Goal: Task Accomplishment & Management: Complete application form

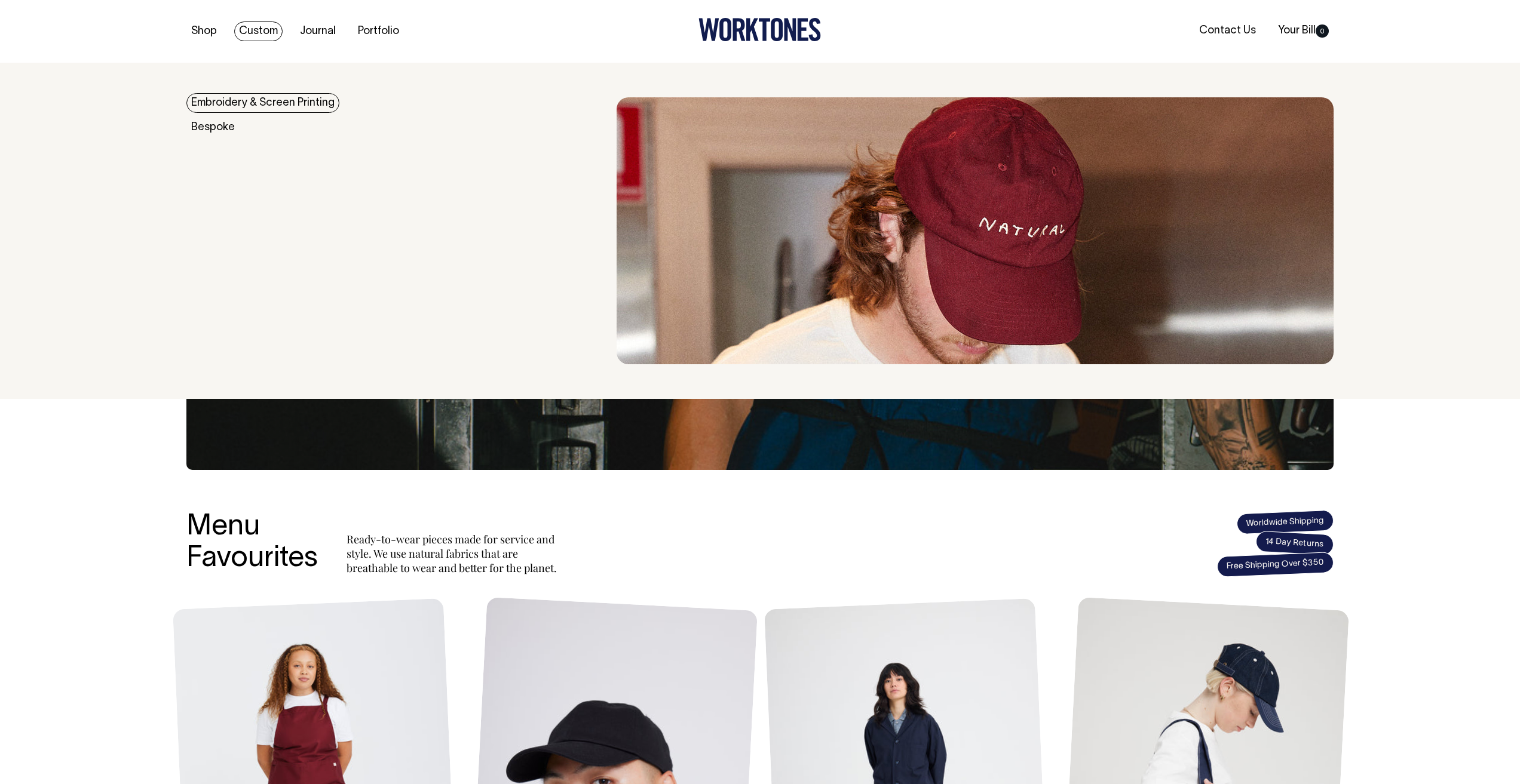
click at [240, 106] on link "Embroidery & Screen Printing" at bounding box center [263, 103] width 153 height 20
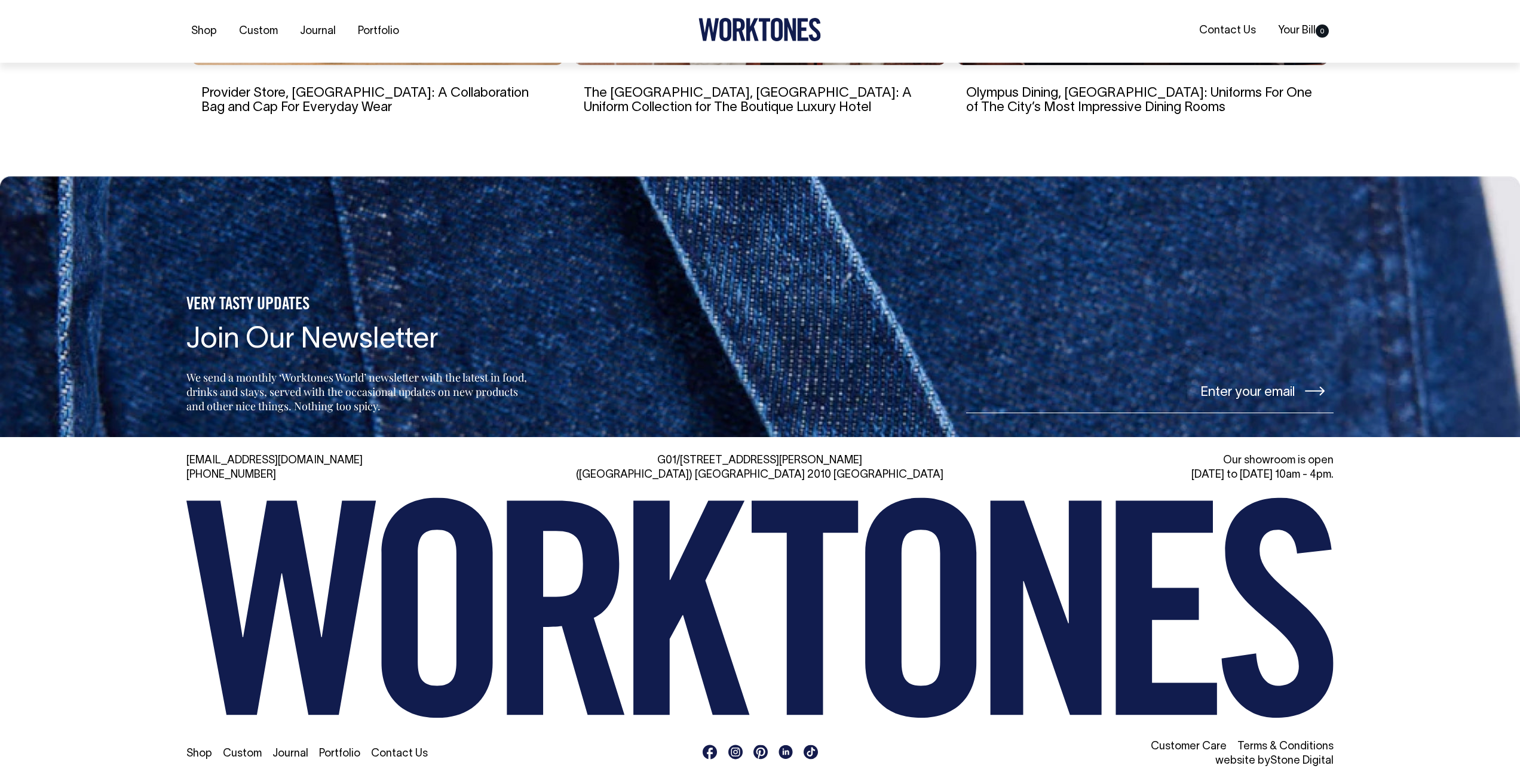
scroll to position [4335, 0]
click at [248, 754] on link "Custom" at bounding box center [242, 753] width 39 height 10
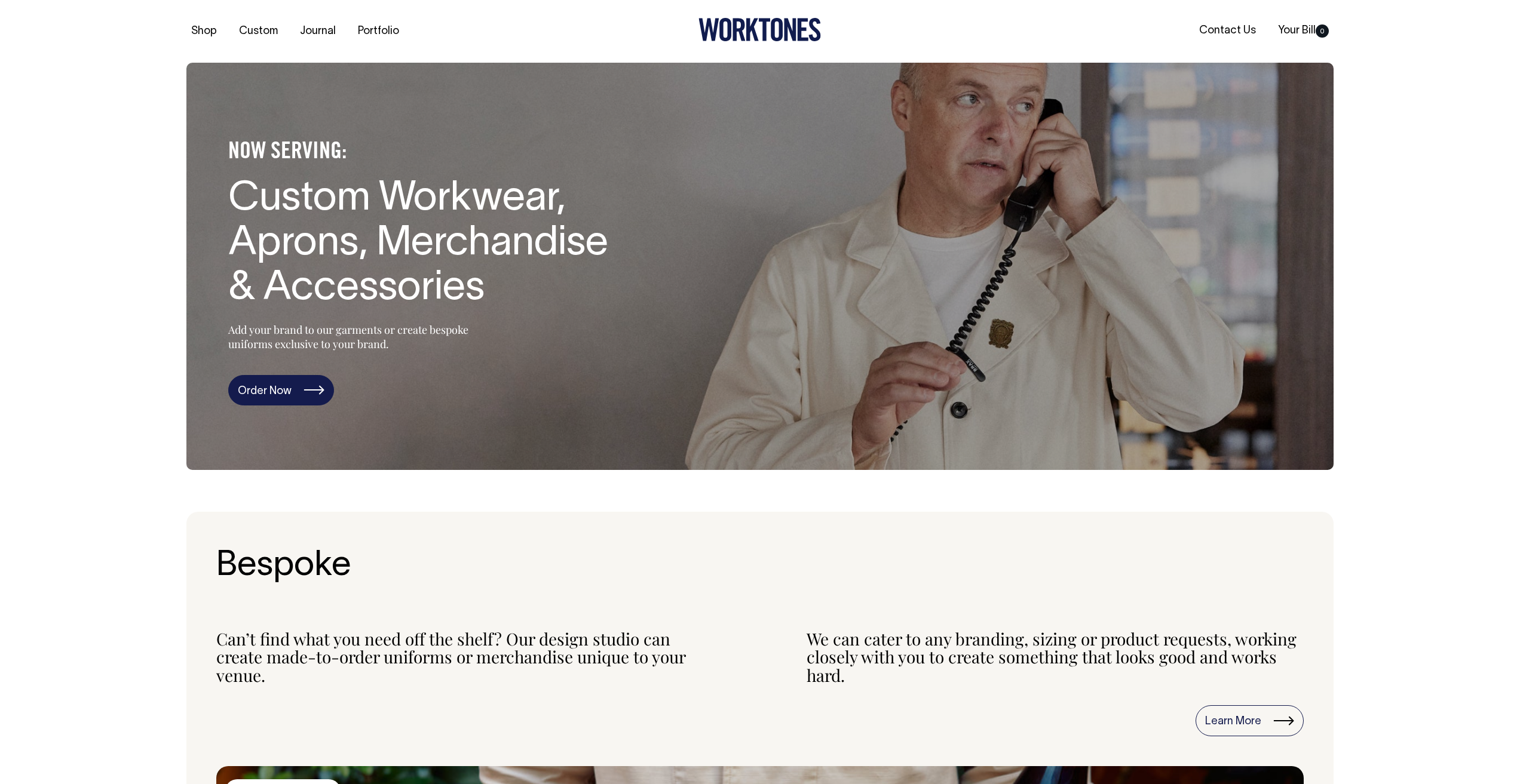
click at [270, 390] on link "Order Now" at bounding box center [281, 390] width 106 height 31
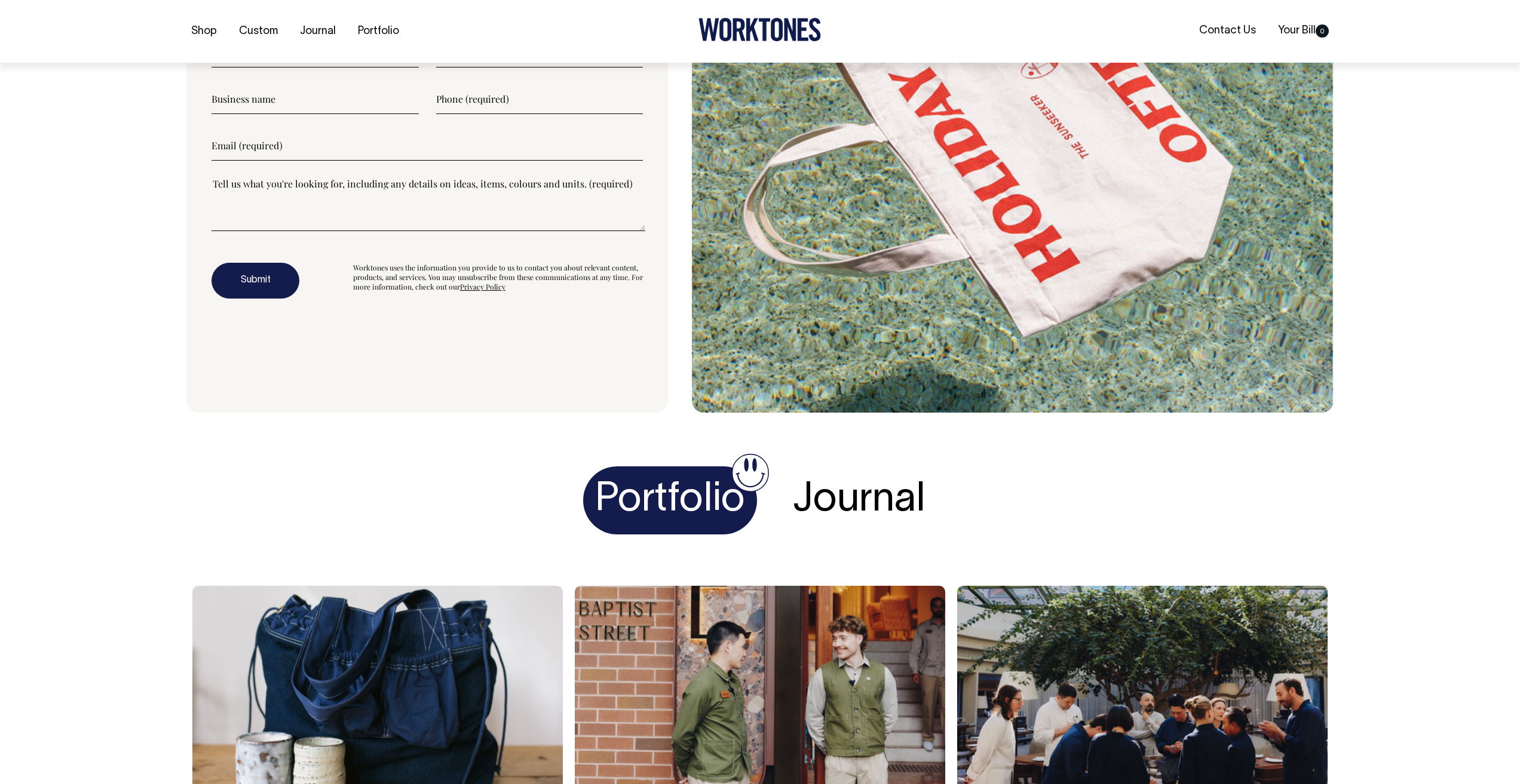
scroll to position [4320, 0]
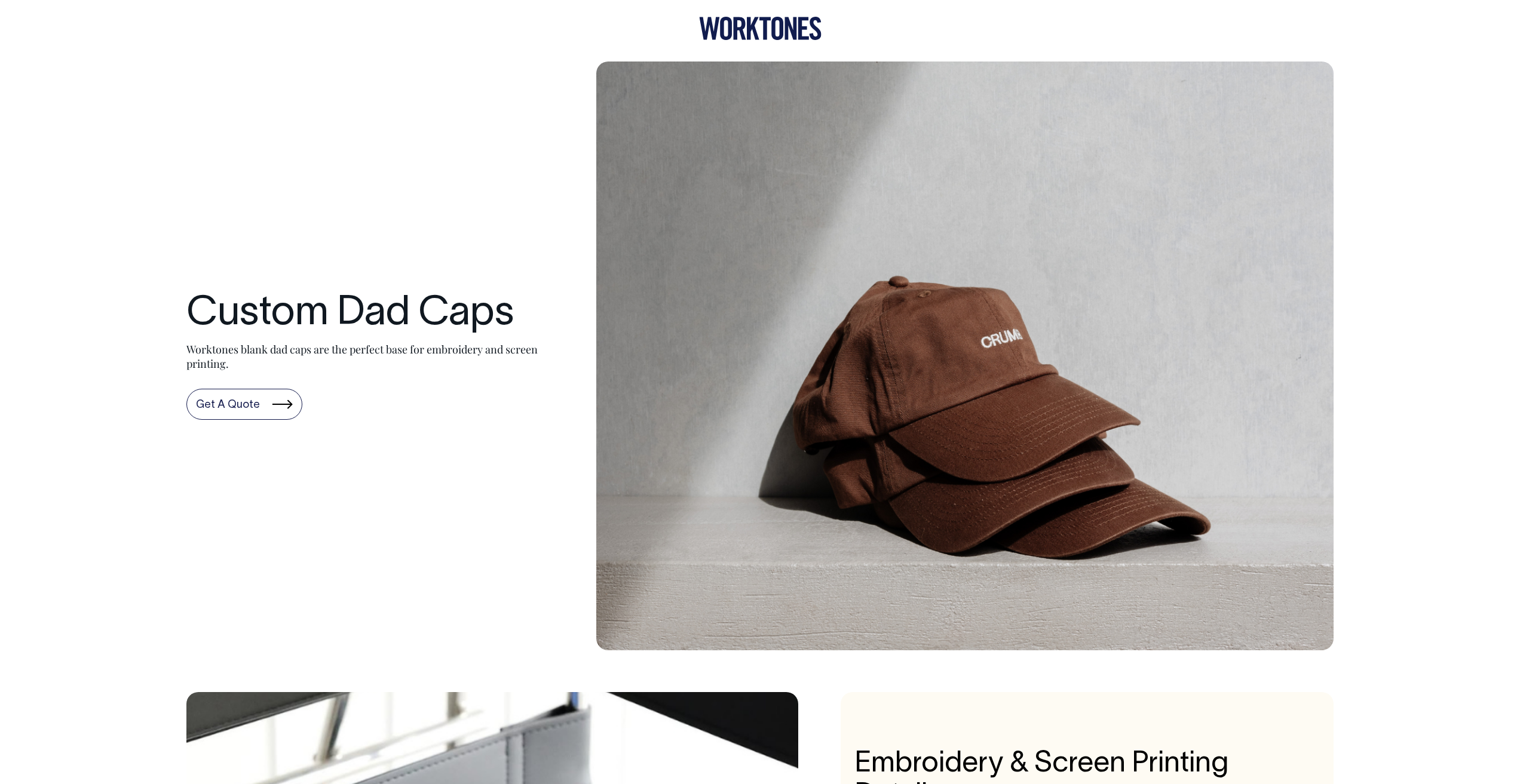
click at [243, 406] on link "Get A Quote" at bounding box center [244, 404] width 116 height 31
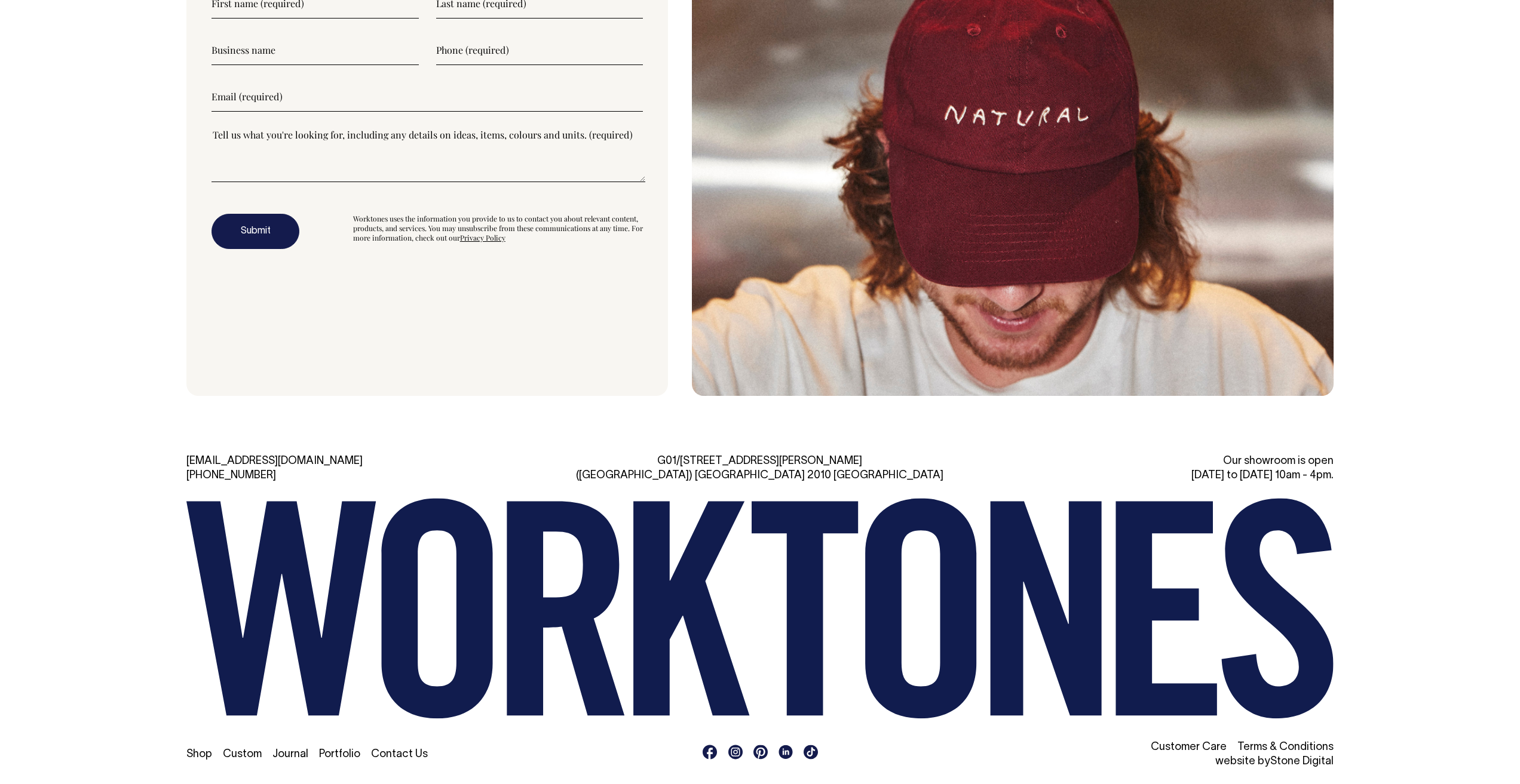
scroll to position [4068, 0]
